Goal: Task Accomplishment & Management: Manage account settings

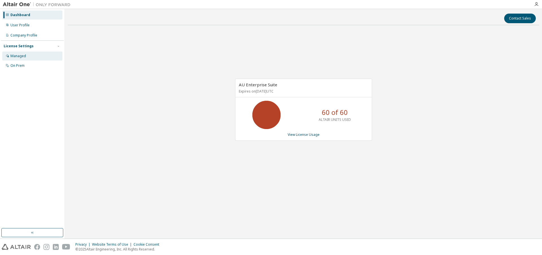
click at [24, 57] on div "Managed" at bounding box center [18, 56] width 16 height 5
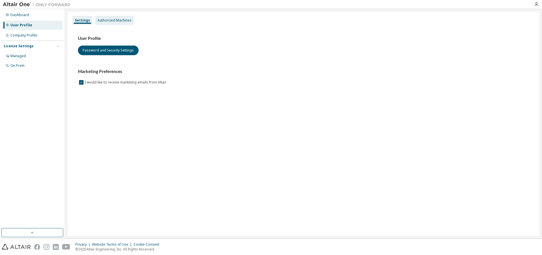
click at [122, 19] on div "Authorized Machines" at bounding box center [114, 20] width 34 height 5
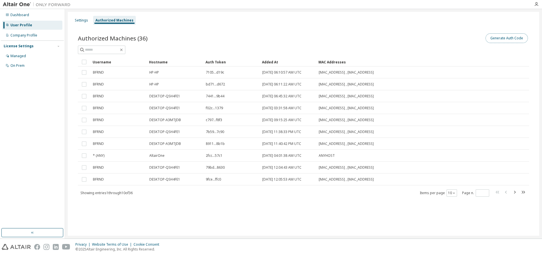
click at [518, 38] on button "Generate Auth Code" at bounding box center [507, 38] width 42 height 10
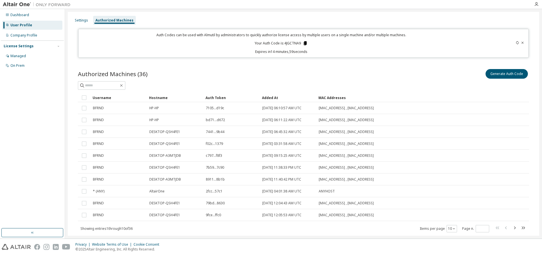
click at [303, 44] on icon at bounding box center [305, 43] width 5 height 5
click at [25, 17] on div "Dashboard" at bounding box center [19, 15] width 19 height 5
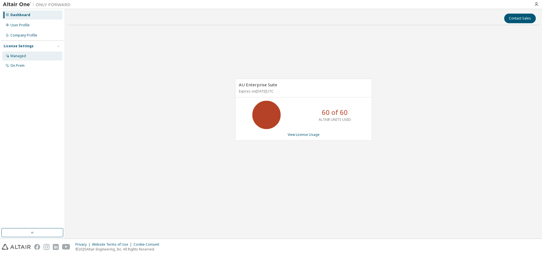
click at [22, 58] on div "Managed" at bounding box center [18, 56] width 16 height 5
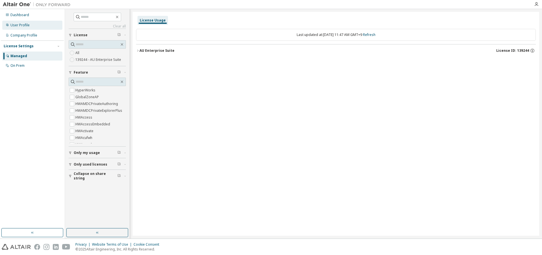
click at [22, 27] on div "User Profile" at bounding box center [32, 25] width 60 height 9
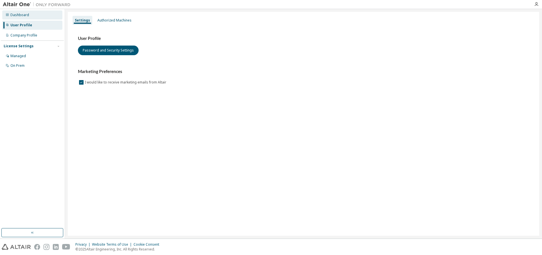
click at [22, 15] on div "Dashboard" at bounding box center [19, 15] width 19 height 5
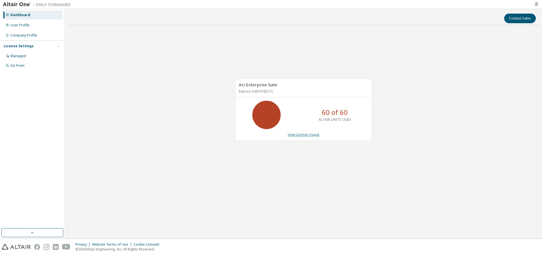
click at [310, 136] on link "View License Usage" at bounding box center [304, 134] width 32 height 5
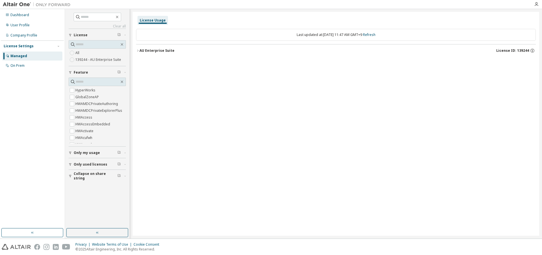
click at [97, 165] on span "Only used licenses" at bounding box center [91, 164] width 34 height 5
click at [139, 49] on icon "button" at bounding box center [137, 50] width 3 height 3
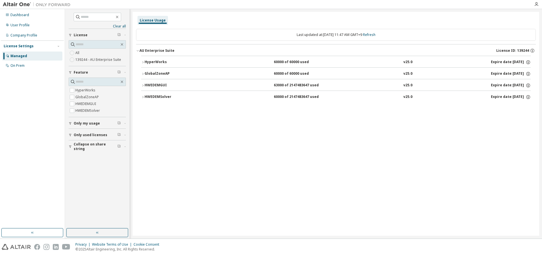
click at [243, 62] on div "HyperWorks 60000 of 60000 used v25.0 Expire date: [DATE]" at bounding box center [338, 62] width 387 height 5
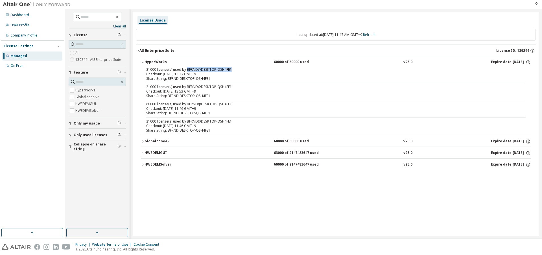
drag, startPoint x: 185, startPoint y: 68, endPoint x: 231, endPoint y: 71, distance: 46.1
click at [231, 71] on div "21000 license(s) used by BFRND@DESKTOP-QSH4FE1" at bounding box center [329, 69] width 366 height 5
drag, startPoint x: 185, startPoint y: 87, endPoint x: 234, endPoint y: 87, distance: 49.2
click at [234, 87] on div "21000 license(s) used by BFRND@DESKTOP-QSH4FE1" at bounding box center [329, 86] width 366 height 5
drag, startPoint x: 186, startPoint y: 105, endPoint x: 239, endPoint y: 105, distance: 53.4
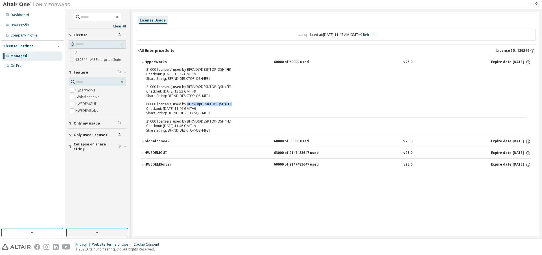
click at [239, 105] on div "60000 license(s) used by BFRND@DESKTOP-QSH4FE1" at bounding box center [329, 104] width 366 height 5
drag, startPoint x: 185, startPoint y: 121, endPoint x: 237, endPoint y: 121, distance: 52.0
click at [237, 121] on div "21000 license(s) used by BFRND@DESKTOP-QSH4FE1" at bounding box center [329, 121] width 366 height 5
click at [228, 122] on div "21000 license(s) used by BFRND@DESKTOP-QSH4FE1" at bounding box center [329, 121] width 366 height 5
drag, startPoint x: 185, startPoint y: 121, endPoint x: 235, endPoint y: 121, distance: 50.0
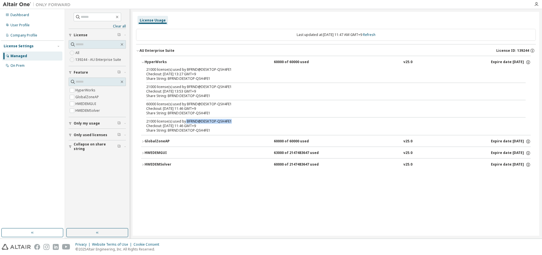
click at [235, 121] on div "21000 license(s) used by BFRND@DESKTOP-QSH4FE1" at bounding box center [329, 121] width 366 height 5
drag, startPoint x: 186, startPoint y: 104, endPoint x: 229, endPoint y: 104, distance: 42.7
click at [229, 104] on div "60000 license(s) used by BFRND@DESKTOP-QSH4FE1" at bounding box center [329, 104] width 366 height 5
click at [232, 105] on div "60000 license(s) used by BFRND@DESKTOP-QSH4FE1" at bounding box center [329, 104] width 366 height 5
drag, startPoint x: 214, startPoint y: 88, endPoint x: 235, endPoint y: 88, distance: 20.3
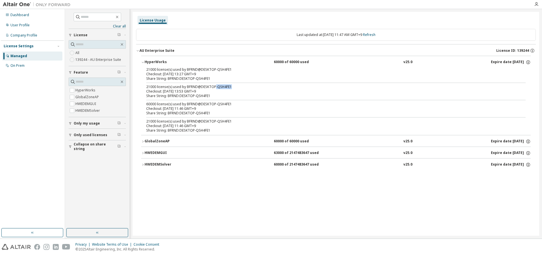
click at [235, 88] on div "21000 license(s) used by BFRND@DESKTOP-QSH4FE1" at bounding box center [329, 86] width 366 height 5
